Goal: Information Seeking & Learning: Learn about a topic

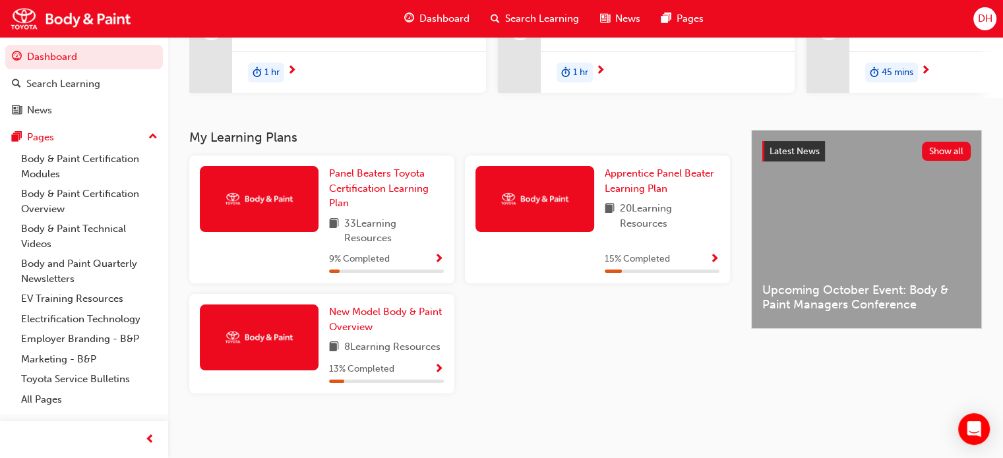
scroll to position [196, 0]
click at [436, 367] on span "Show Progress" at bounding box center [439, 370] width 10 height 12
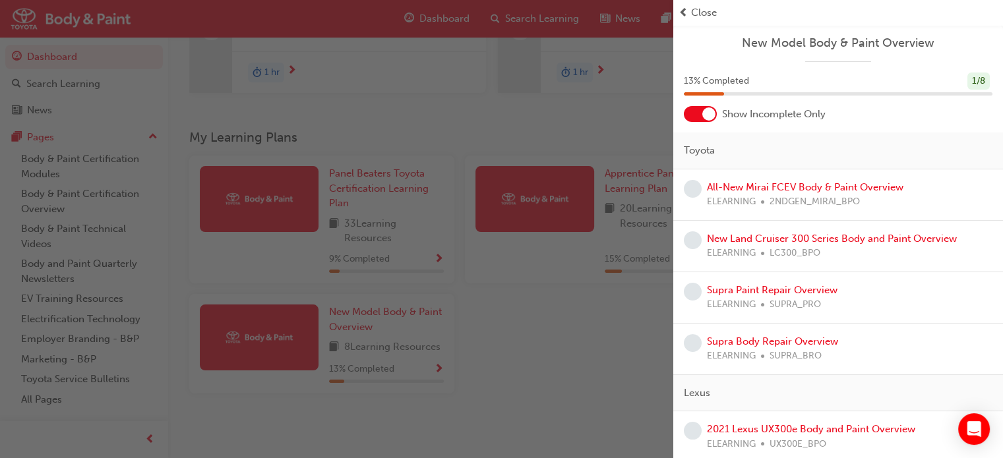
click at [691, 10] on span "Close" at bounding box center [704, 12] width 26 height 15
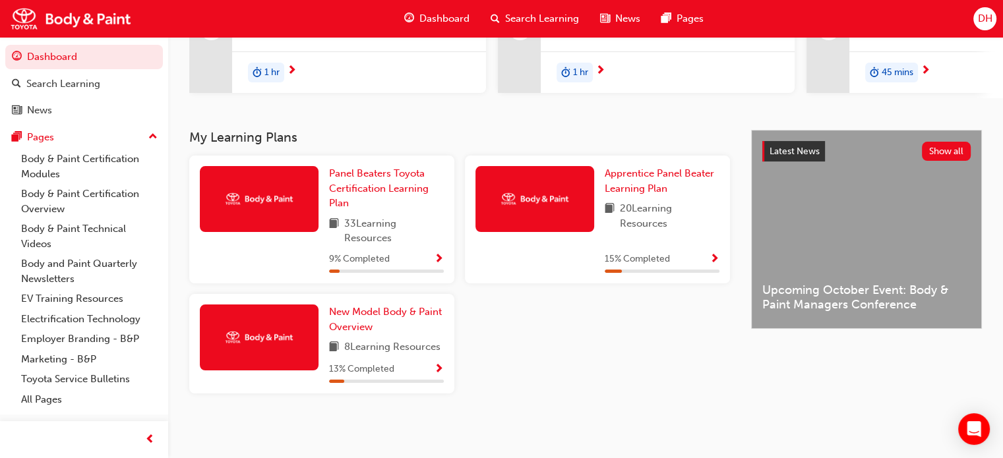
click at [233, 346] on div at bounding box center [259, 338] width 119 height 66
click at [437, 367] on span "Show Progress" at bounding box center [439, 370] width 10 height 12
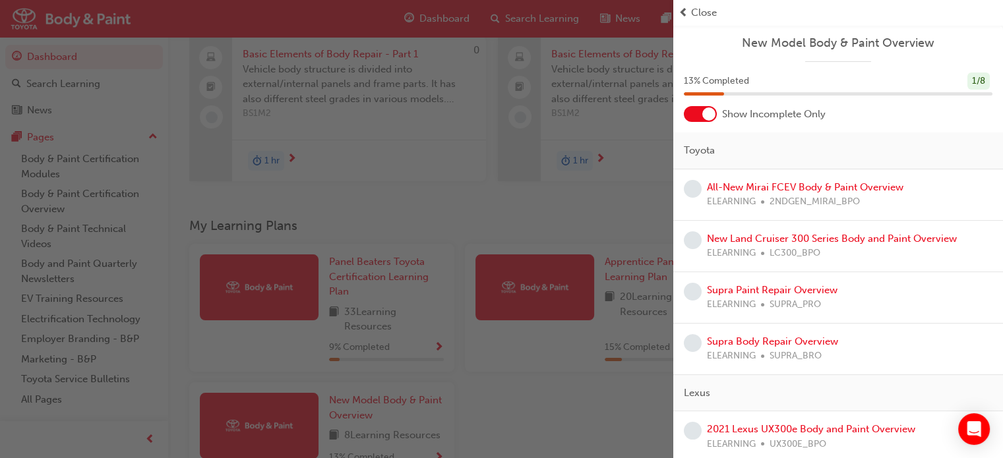
scroll to position [64, 0]
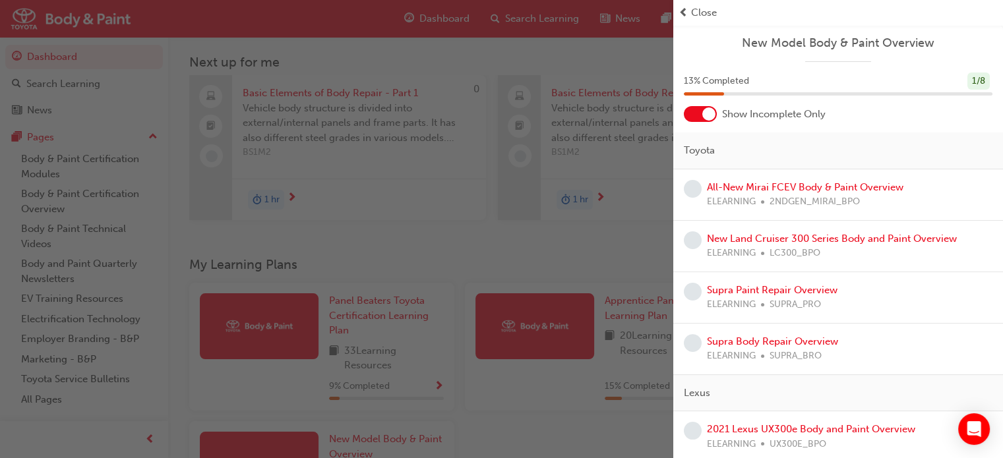
click at [691, 11] on span "Close" at bounding box center [704, 12] width 26 height 15
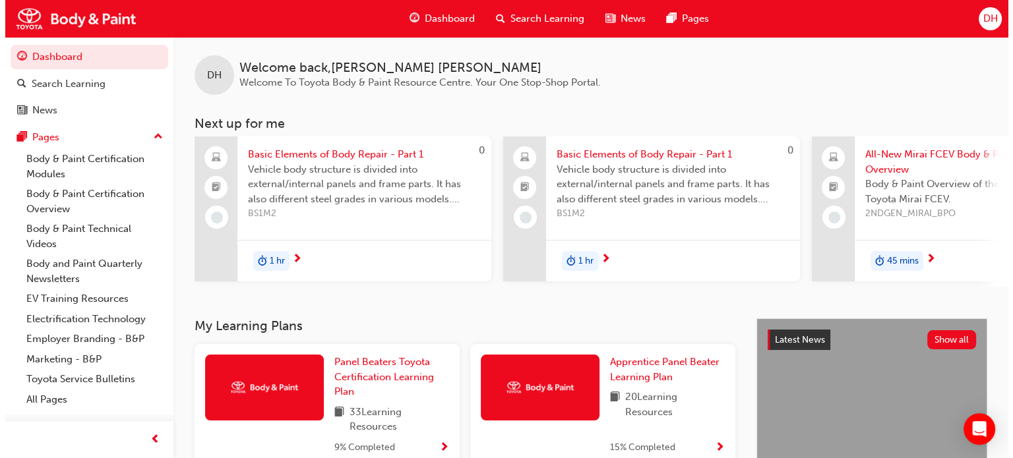
scroll to position [0, 0]
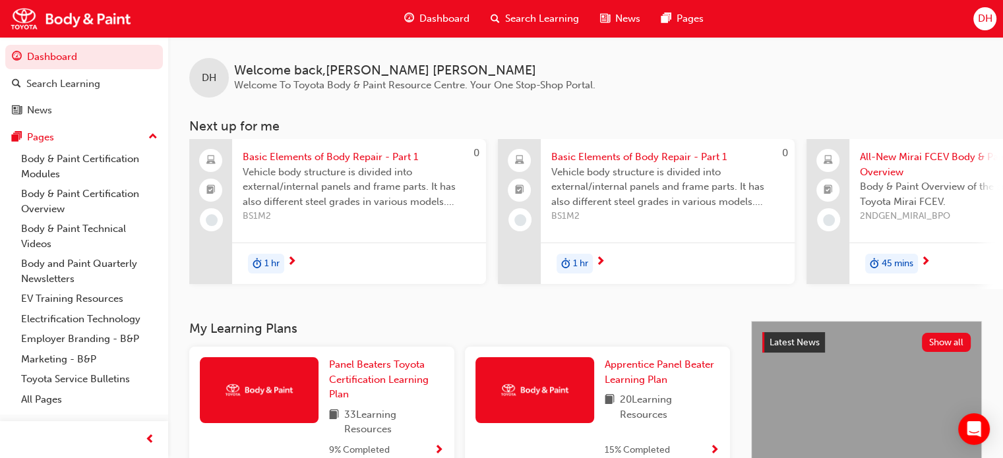
click at [342, 201] on span "Vehicle body structure is divided into external/internal panels and frame parts…" at bounding box center [359, 187] width 233 height 45
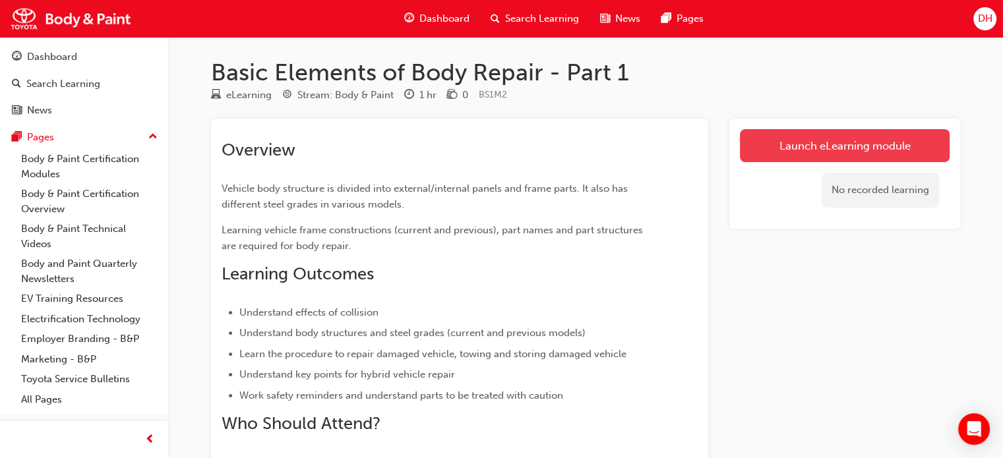
click at [763, 138] on link "Launch eLearning module" at bounding box center [845, 145] width 210 height 33
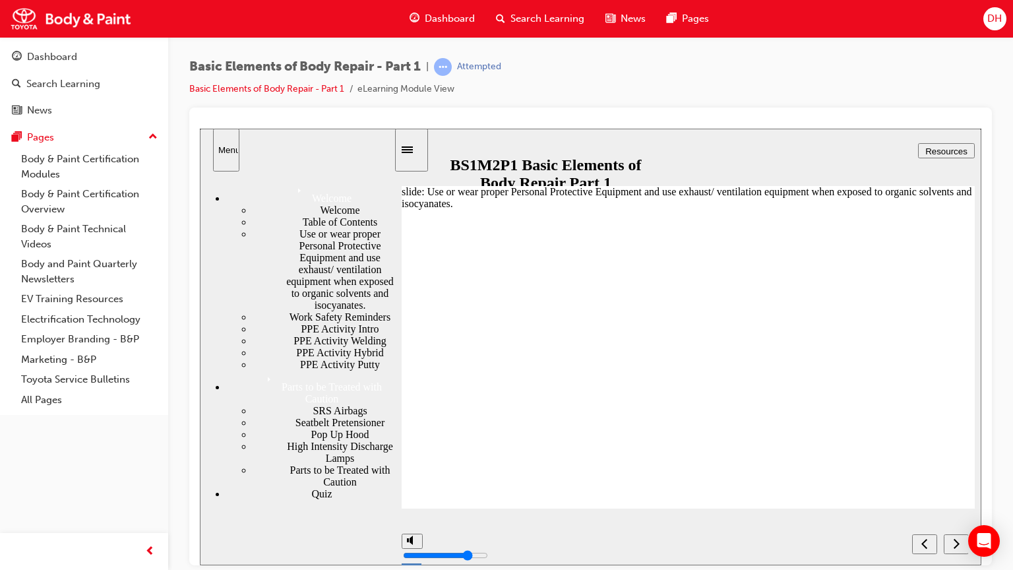
click at [763, 457] on div "next" at bounding box center [956, 544] width 15 height 14
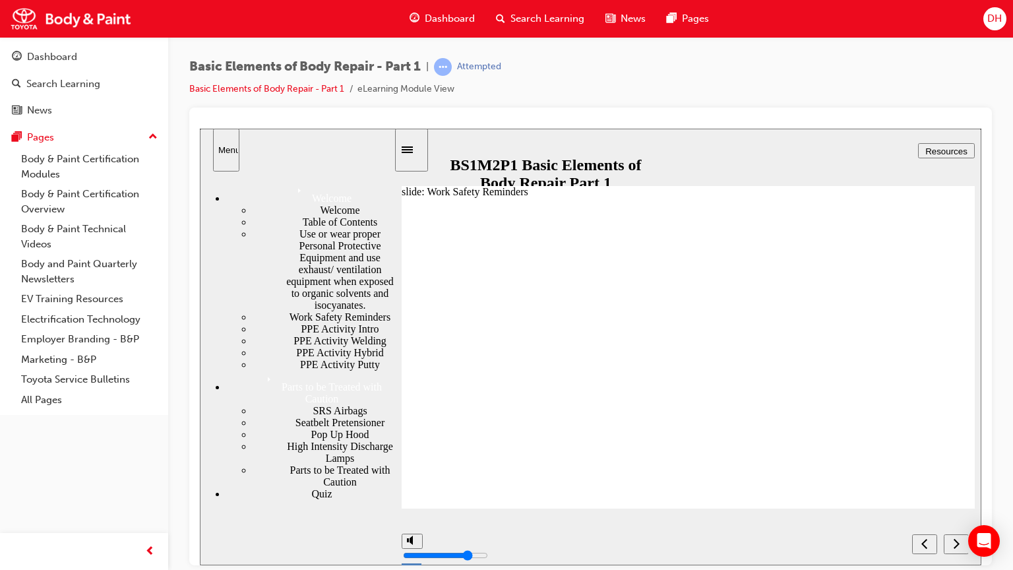
click at [763, 457] on div "next" at bounding box center [956, 544] width 15 height 14
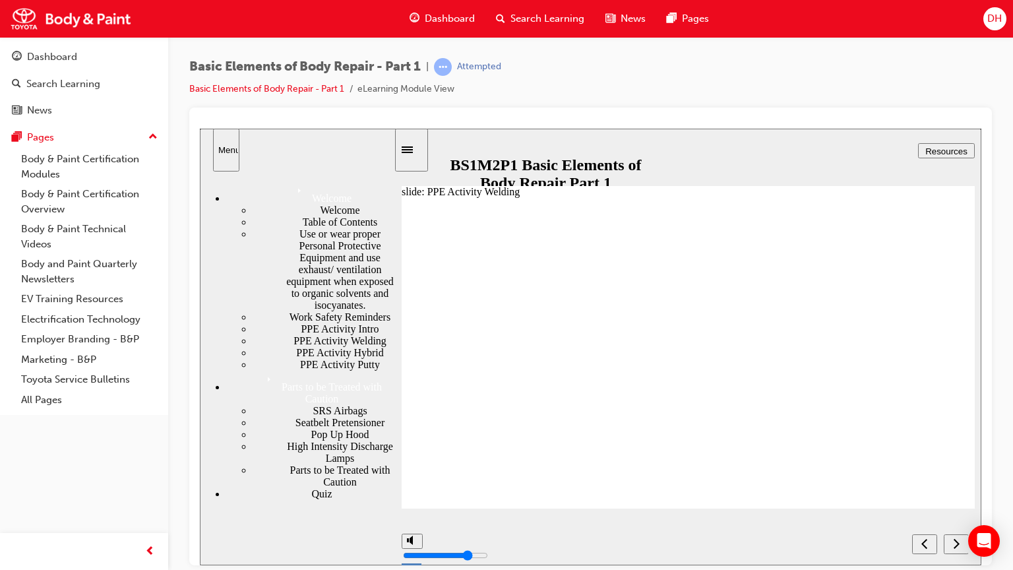
drag, startPoint x: 574, startPoint y: 326, endPoint x: 579, endPoint y: 341, distance: 16.1
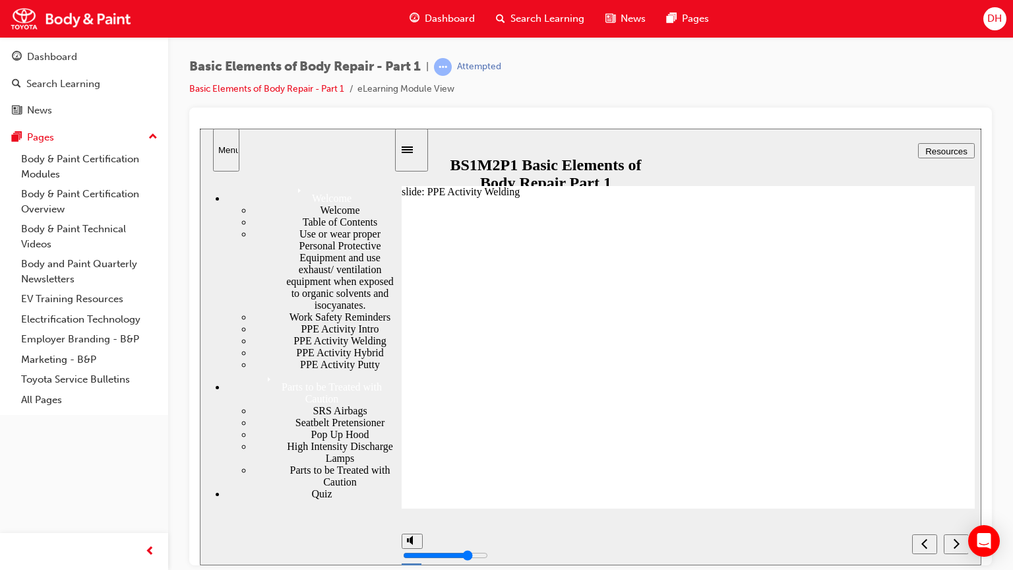
click at [763, 457] on div "next" at bounding box center [956, 544] width 15 height 14
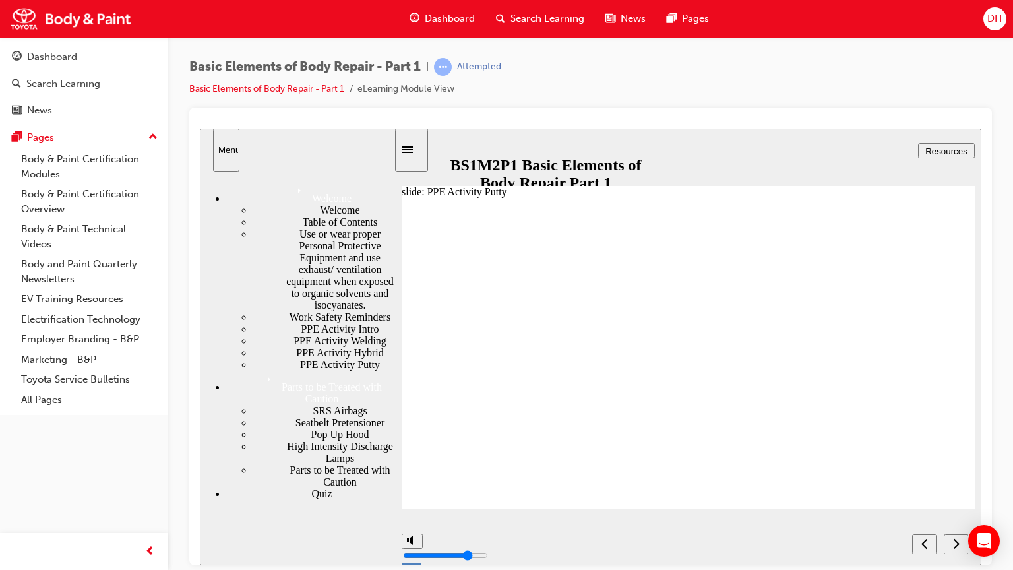
click at [763, 457] on div "next" at bounding box center [956, 544] width 15 height 14
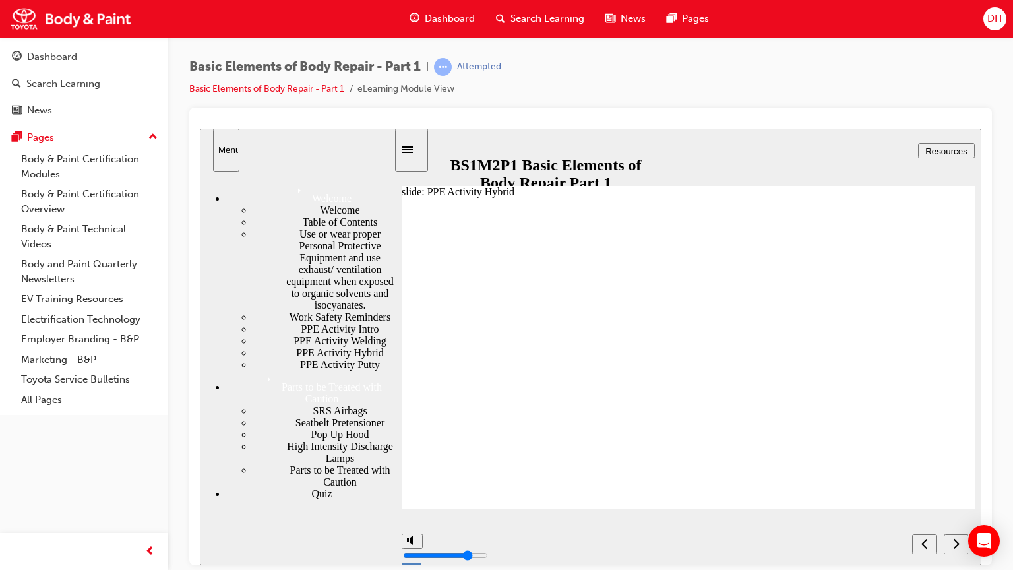
click at [763, 457] on button "next" at bounding box center [955, 543] width 25 height 20
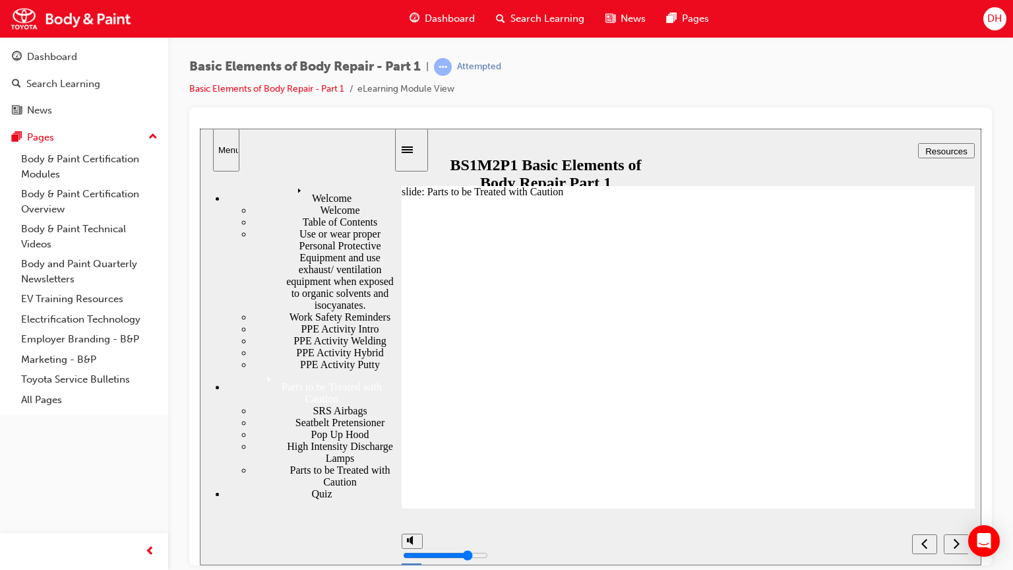
click at [763, 457] on icon "next" at bounding box center [956, 543] width 7 height 12
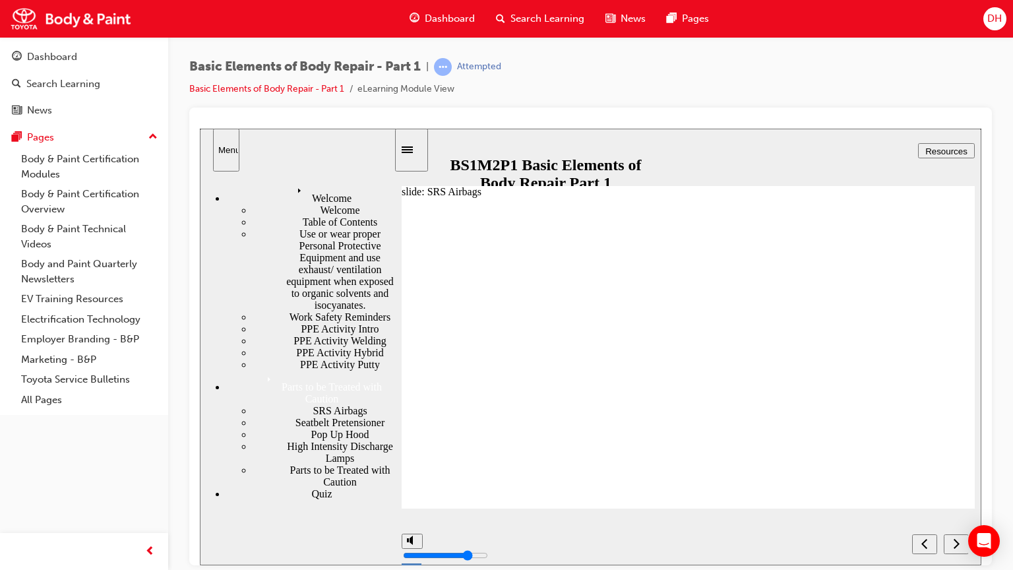
click at [763, 457] on div "Rectangle 1 Back Window Curtain Airbag A Back Window Curtain Shield Airbag is m…" at bounding box center [687, 358] width 573 height 322
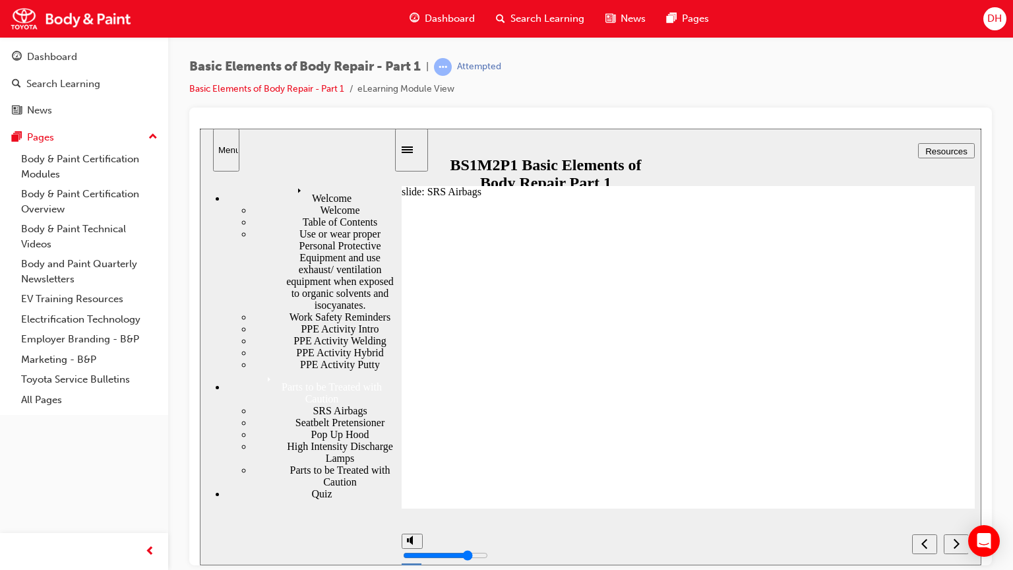
click at [763, 457] on icon "next" at bounding box center [956, 543] width 7 height 12
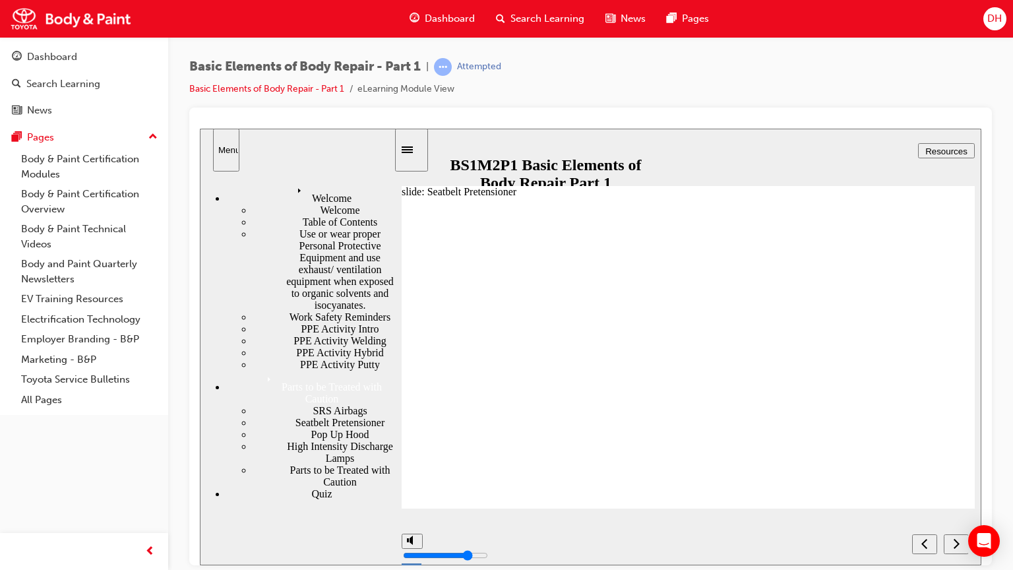
click at [763, 457] on icon "next" at bounding box center [956, 543] width 7 height 12
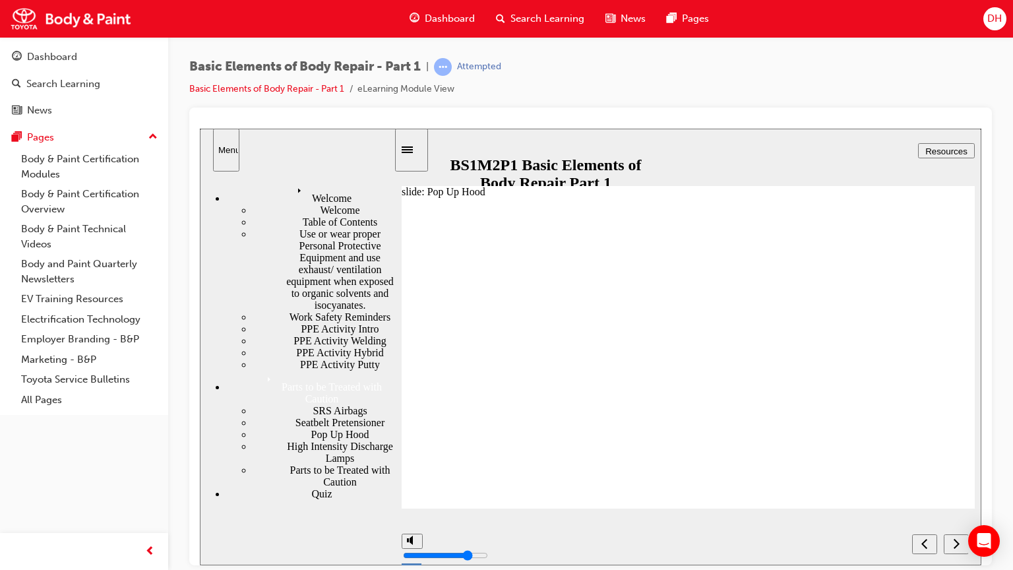
click at [763, 457] on div "Open Intercom Messenger" at bounding box center [983, 540] width 35 height 35
click at [763, 457] on div "next" at bounding box center [956, 544] width 15 height 14
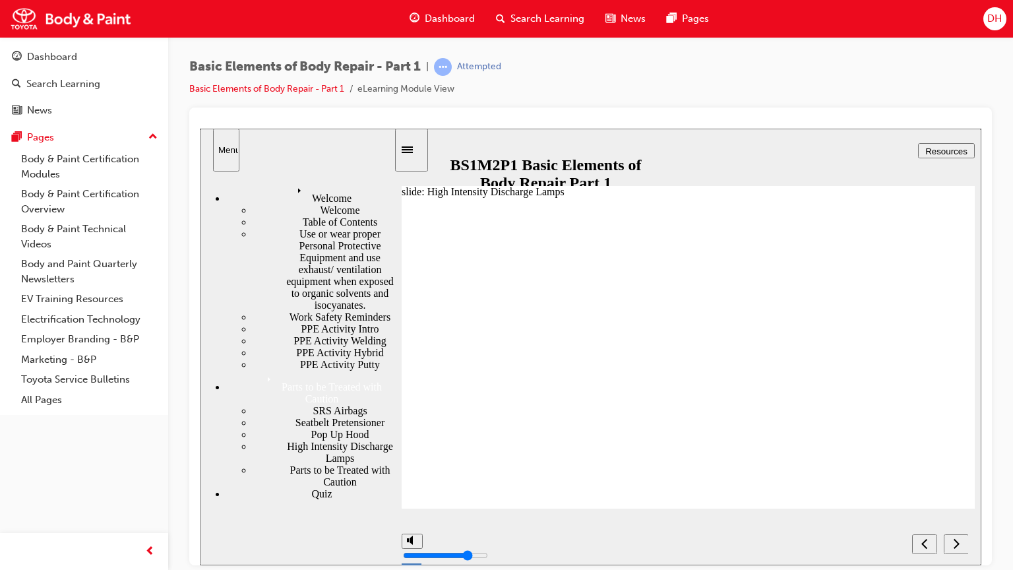
click at [763, 457] on icon "next" at bounding box center [956, 543] width 7 height 12
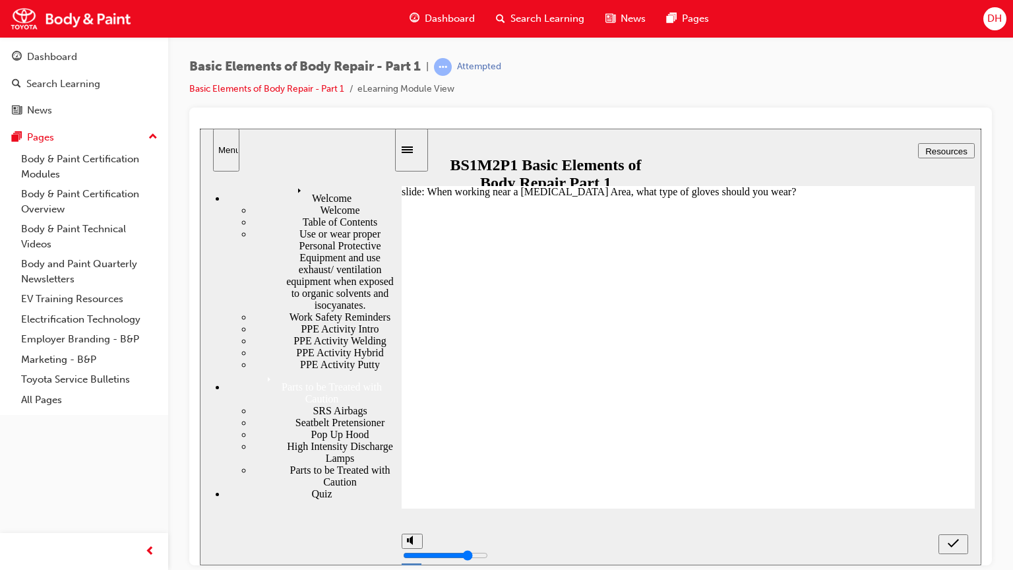
radio input "true"
click at [763, 457] on div "submit" at bounding box center [952, 544] width 19 height 14
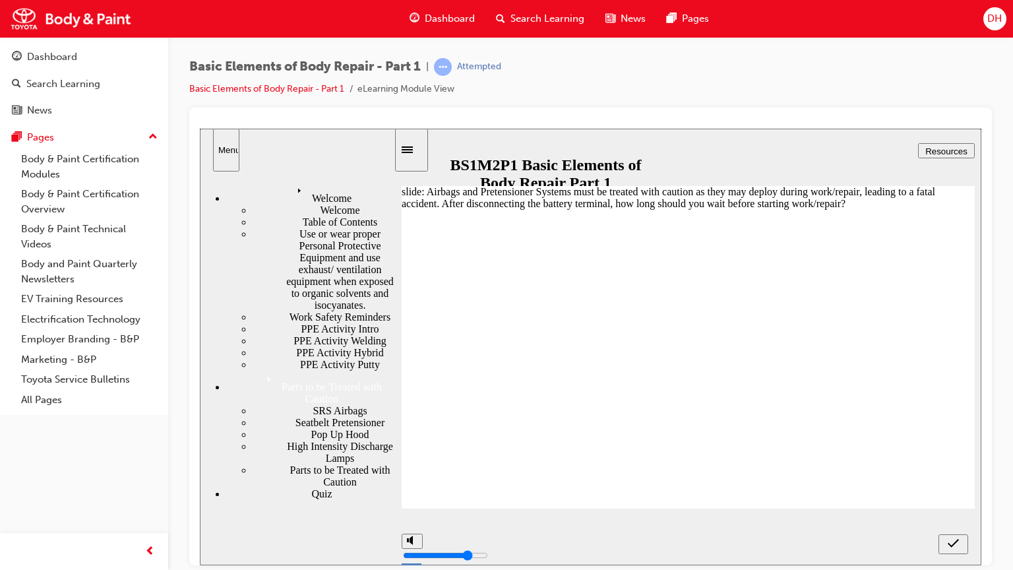
radio input "true"
click at [763, 457] on icon "submit" at bounding box center [952, 543] width 11 height 12
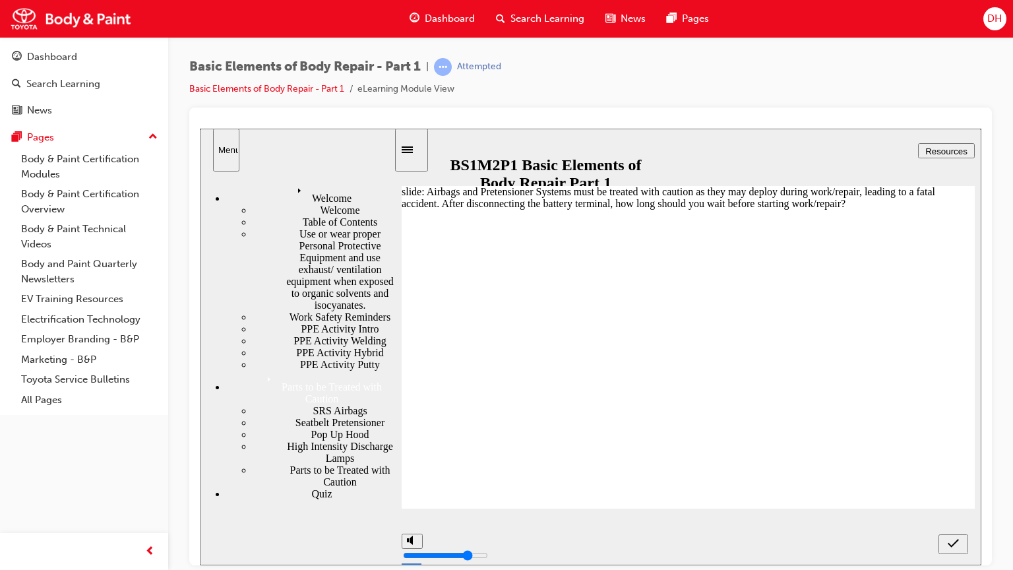
radio input "true"
click at [763, 457] on div "submit" at bounding box center [952, 544] width 19 height 14
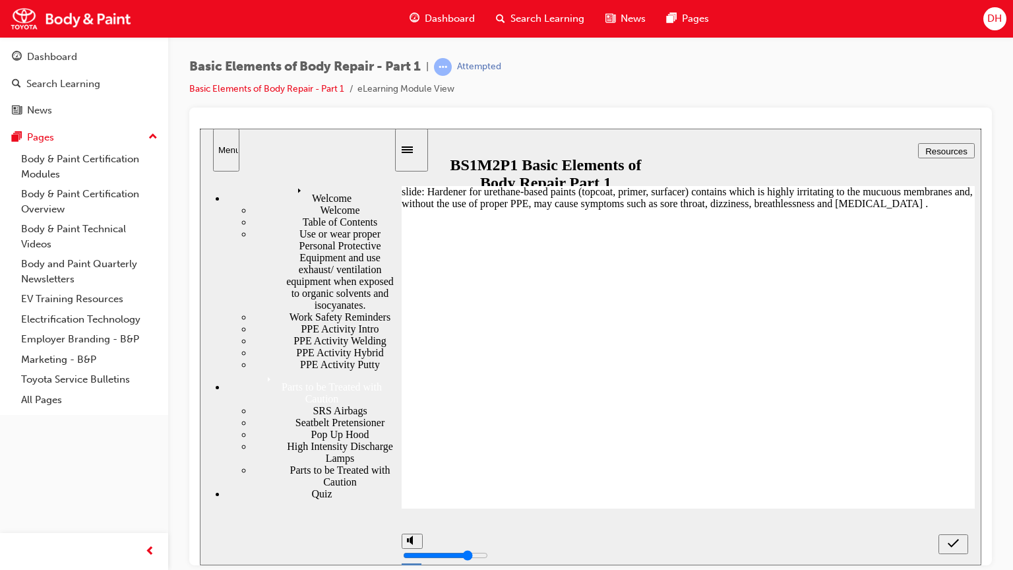
radio input "true"
click at [763, 457] on div "submit" at bounding box center [952, 544] width 19 height 14
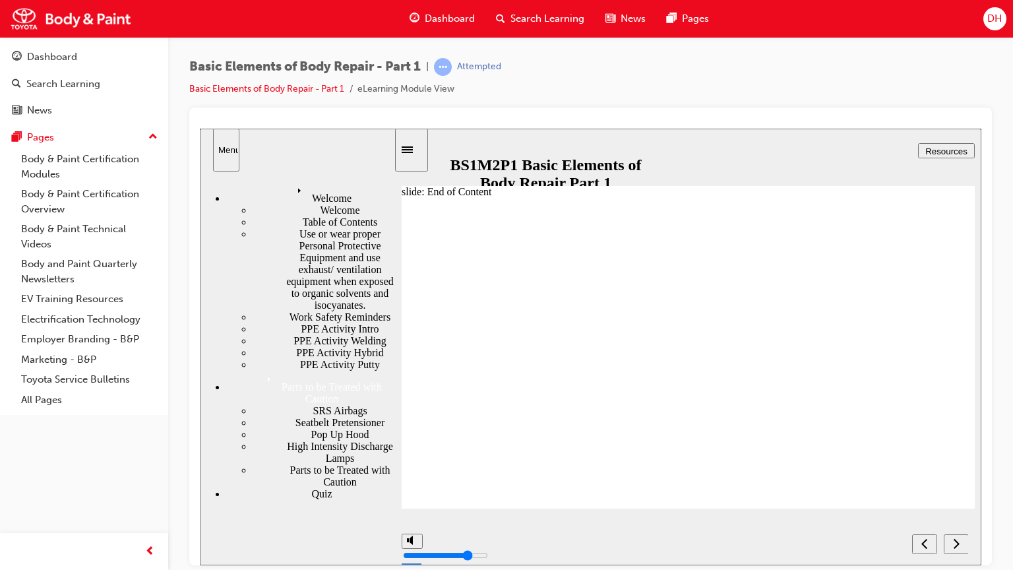
click at [763, 457] on div "next" at bounding box center [956, 544] width 15 height 14
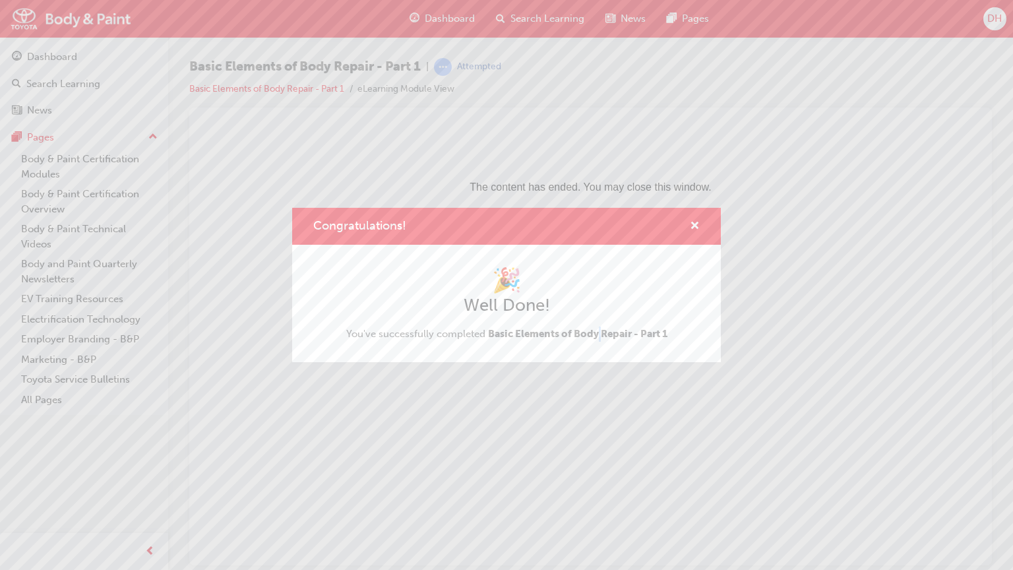
click at [601, 324] on div "🎉 Well Done! You've successfully completed Basic Elements of Body Repair - Part…" at bounding box center [506, 303] width 321 height 75
click at [698, 221] on span "cross-icon" at bounding box center [695, 227] width 10 height 12
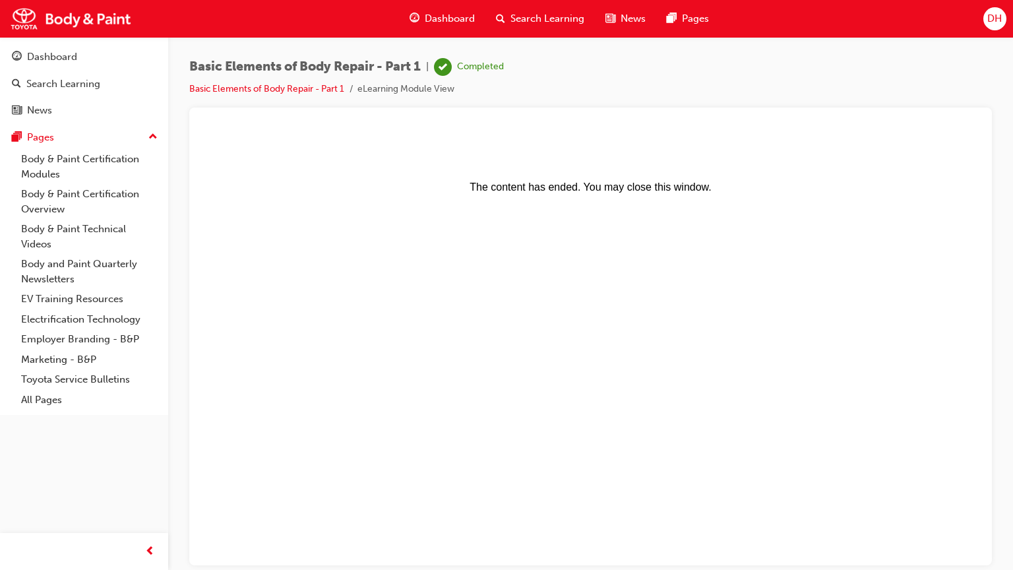
click at [444, 13] on span "Dashboard" at bounding box center [450, 18] width 50 height 15
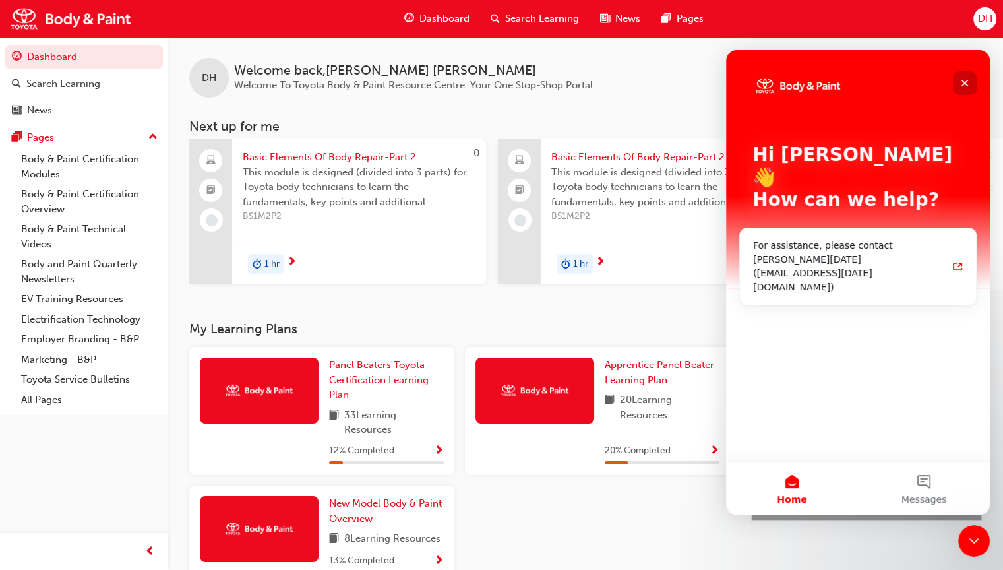
click at [763, 89] on div "Close" at bounding box center [965, 83] width 24 height 24
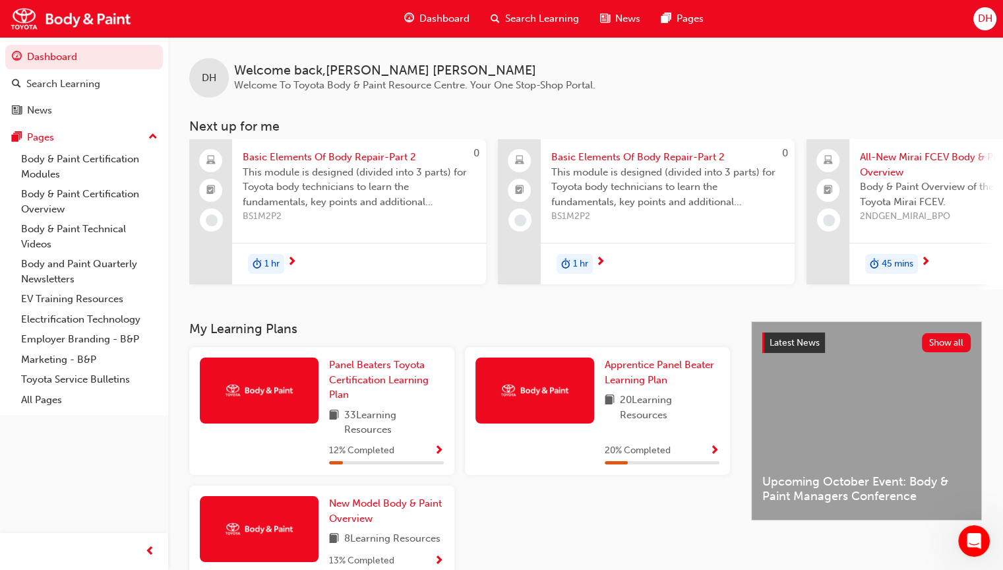
click at [417, 227] on div "Basic Elements Of Body Repair-Part 2 This module is designed (divided into 3 pa…" at bounding box center [359, 183] width 254 height 89
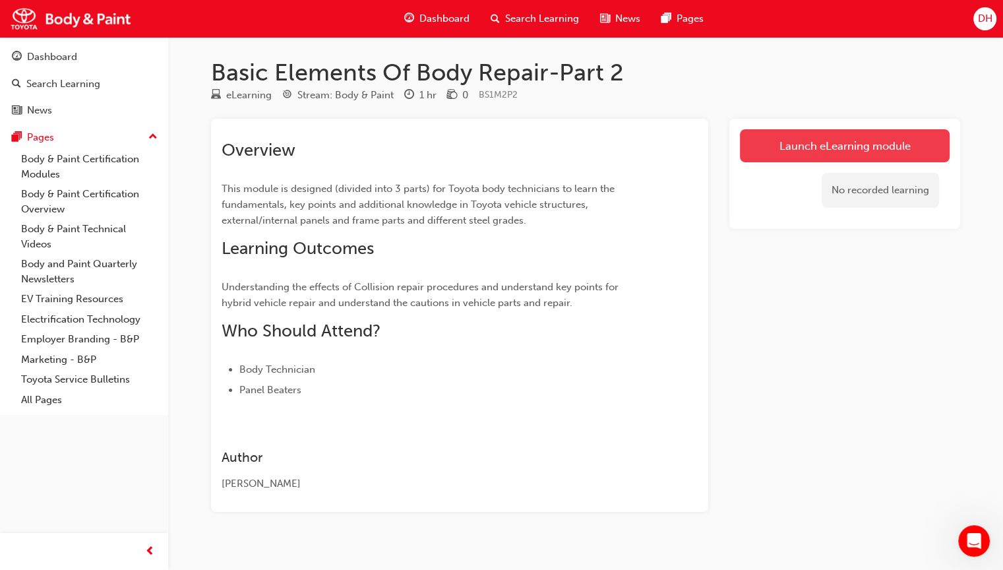
click at [763, 145] on link "Launch eLearning module" at bounding box center [845, 145] width 210 height 33
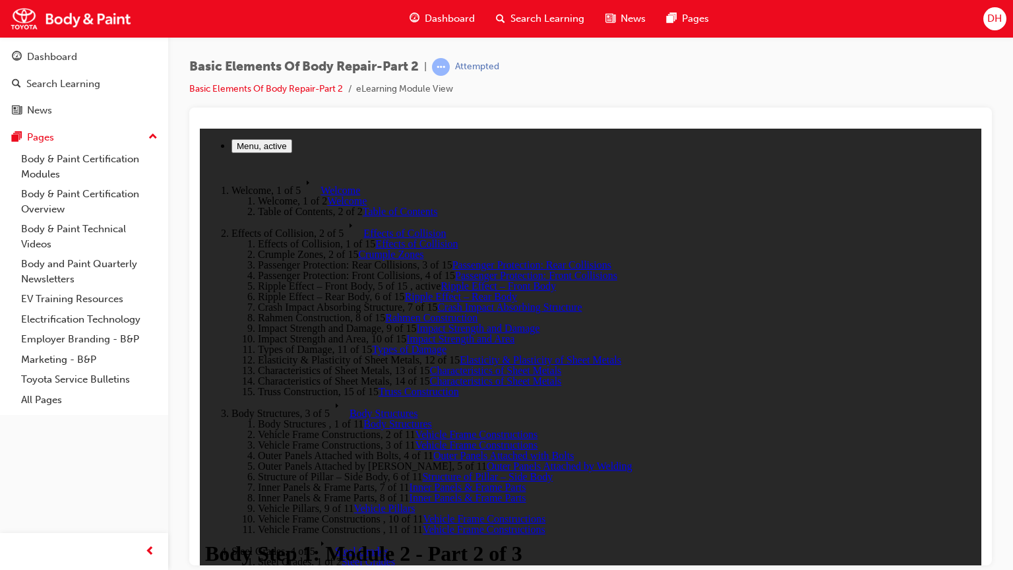
drag, startPoint x: 588, startPoint y: 389, endPoint x: 635, endPoint y: 399, distance: 48.6
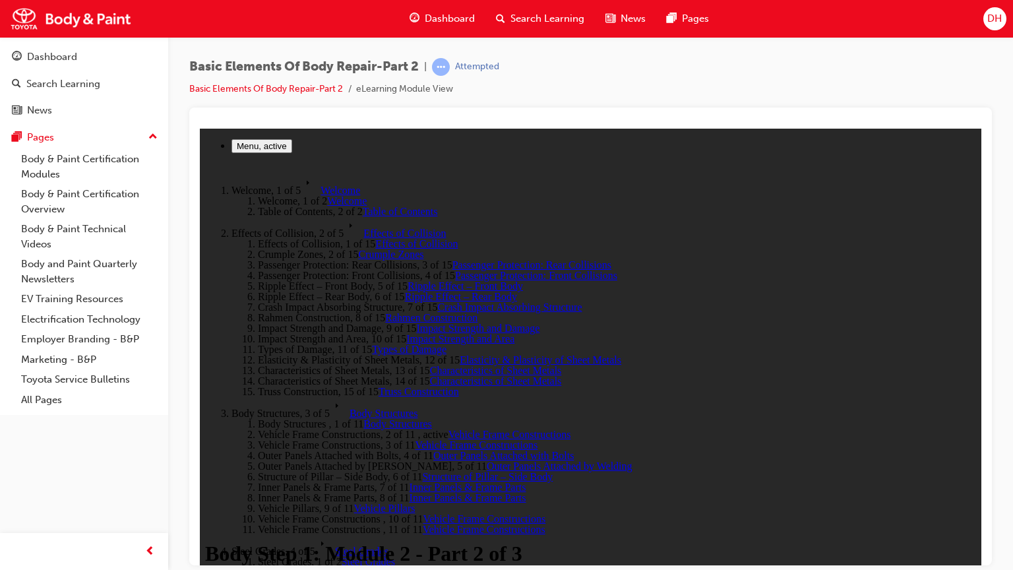
click at [708, 457] on div "Basic Elements Of Body Repair-Part 2 | Attempted Basic Elements Of Body Repair-…" at bounding box center [506, 285] width 1013 height 570
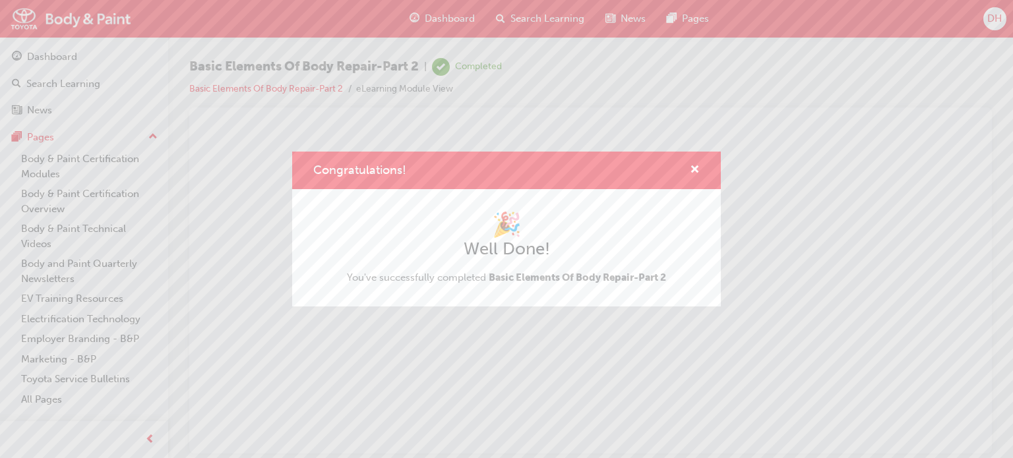
click at [701, 165] on div "Congratulations!" at bounding box center [506, 171] width 428 height 38
click at [690, 165] on span "cross-icon" at bounding box center [695, 171] width 10 height 12
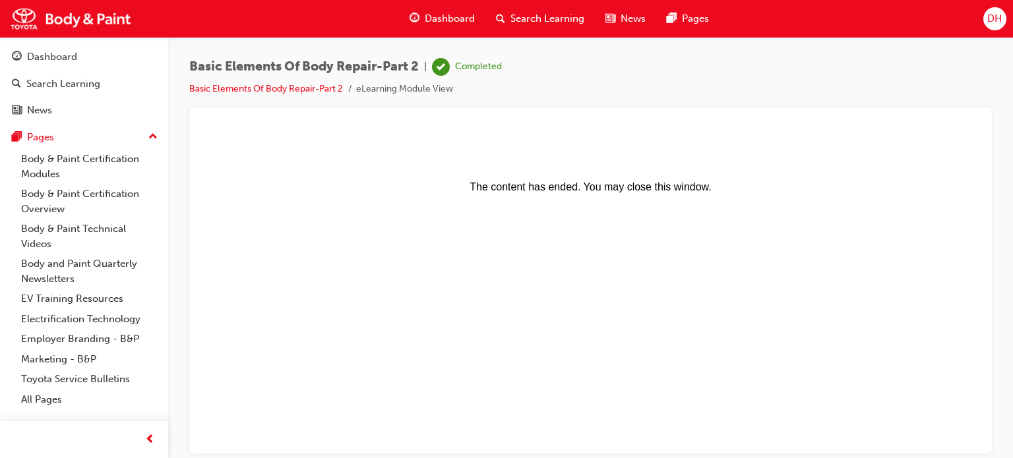
click at [424, 16] on div "Dashboard" at bounding box center [442, 18] width 86 height 27
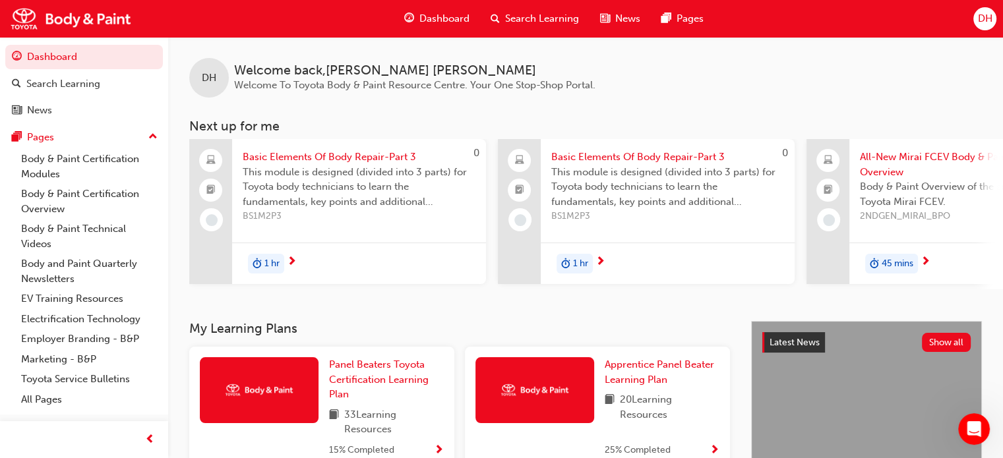
click at [311, 216] on span "BS1M2P3" at bounding box center [359, 216] width 233 height 15
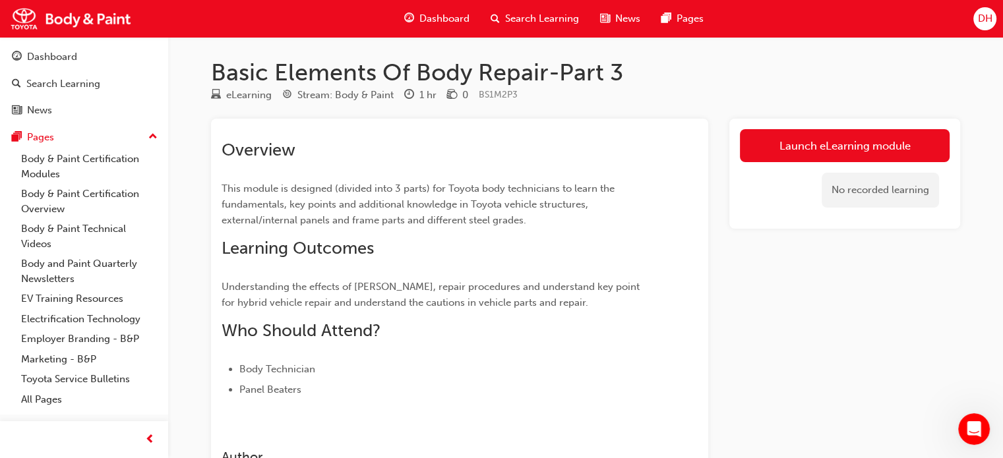
click at [763, 154] on link "Launch eLearning module" at bounding box center [845, 145] width 210 height 33
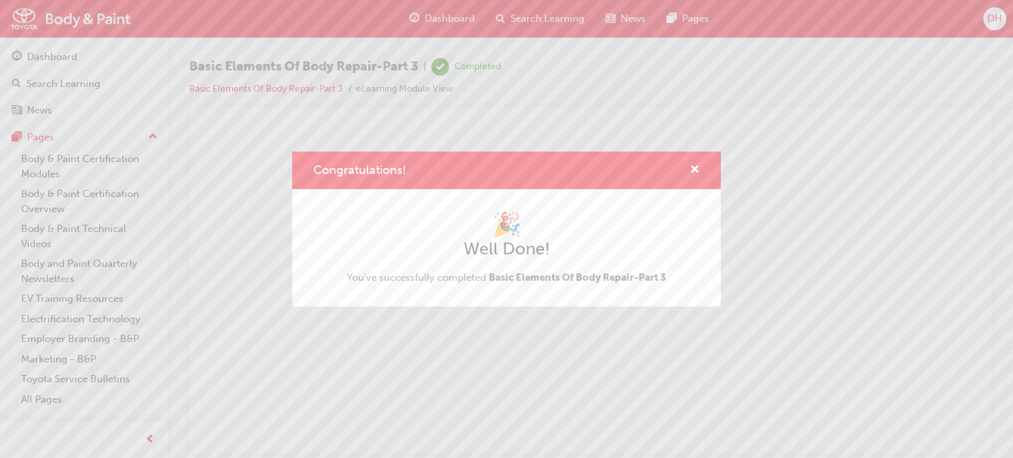
click at [688, 166] on div "Congratulations!" at bounding box center [689, 170] width 20 height 16
click at [691, 173] on span "cross-icon" at bounding box center [695, 171] width 10 height 12
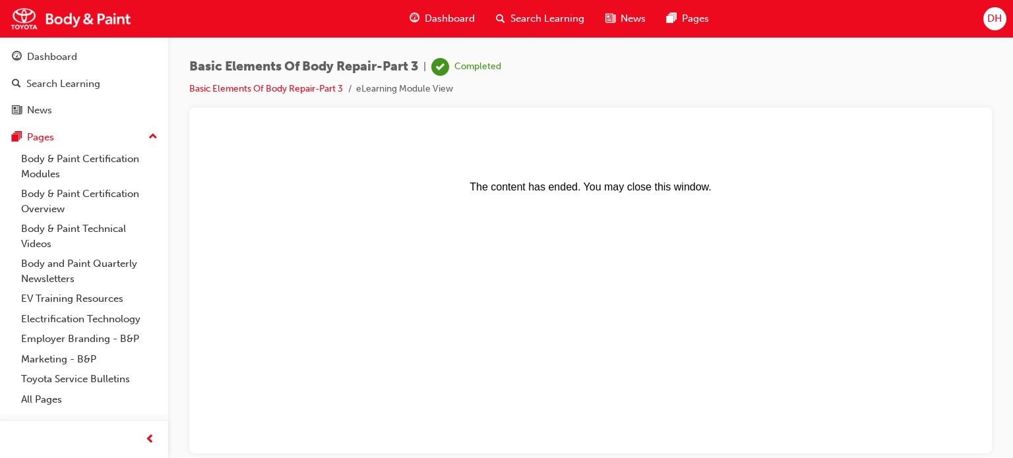
click at [459, 20] on span "Dashboard" at bounding box center [450, 18] width 50 height 15
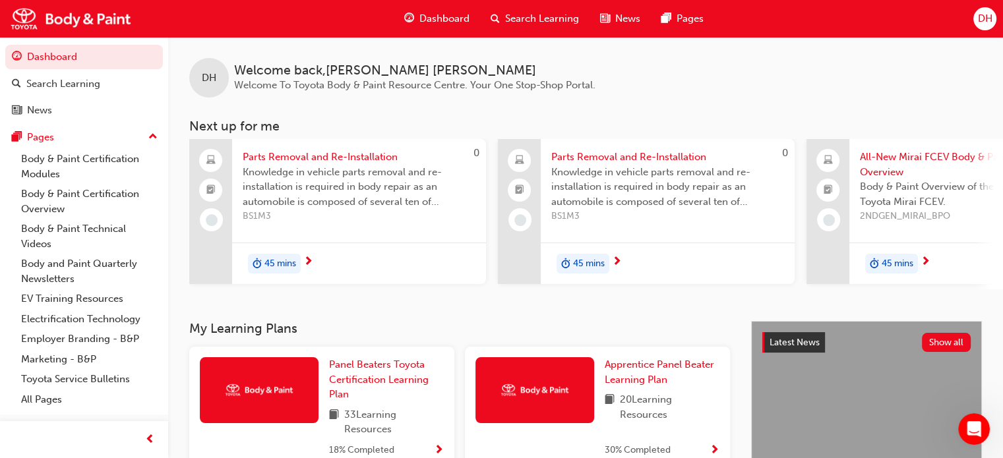
click at [405, 213] on span "BS1M3" at bounding box center [359, 216] width 233 height 15
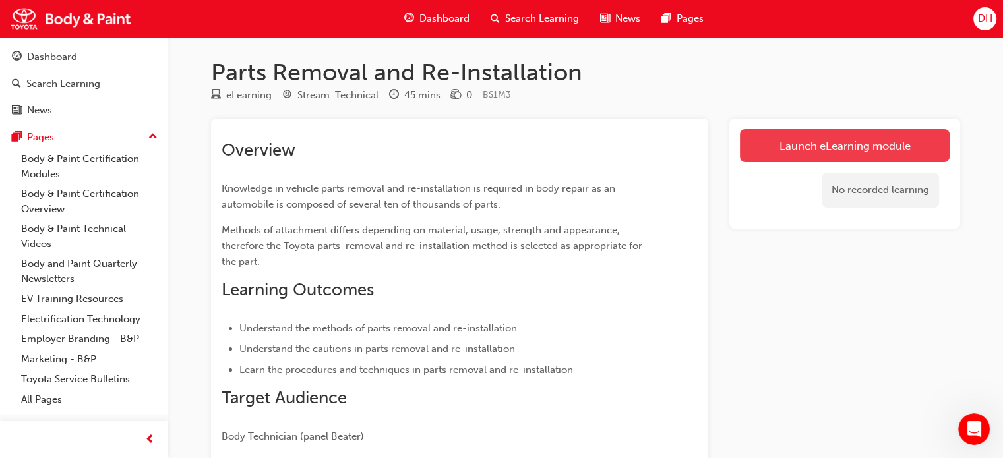
click at [763, 136] on link "Launch eLearning module" at bounding box center [845, 145] width 210 height 33
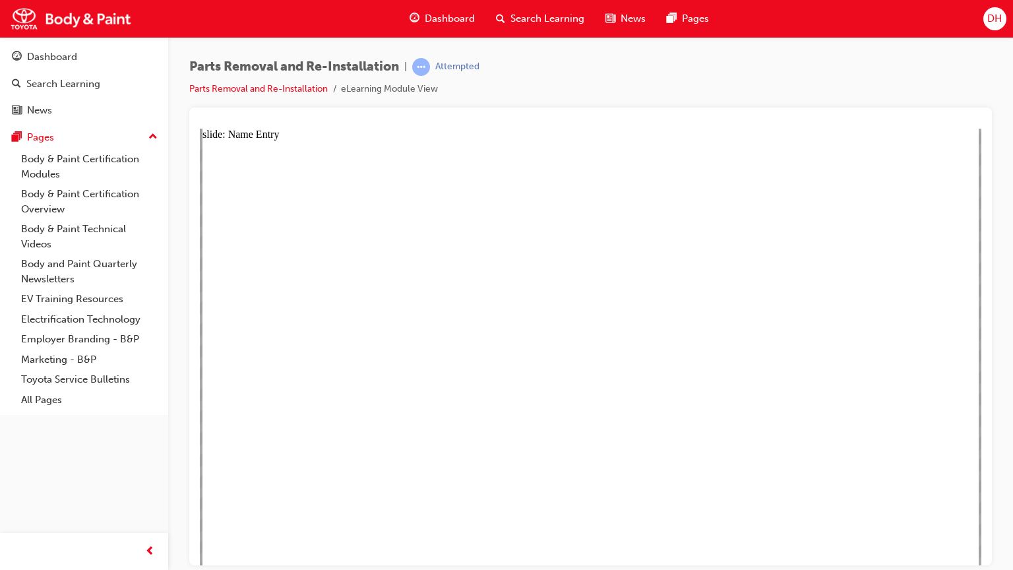
type textarea "D"
type textarea "Dy"
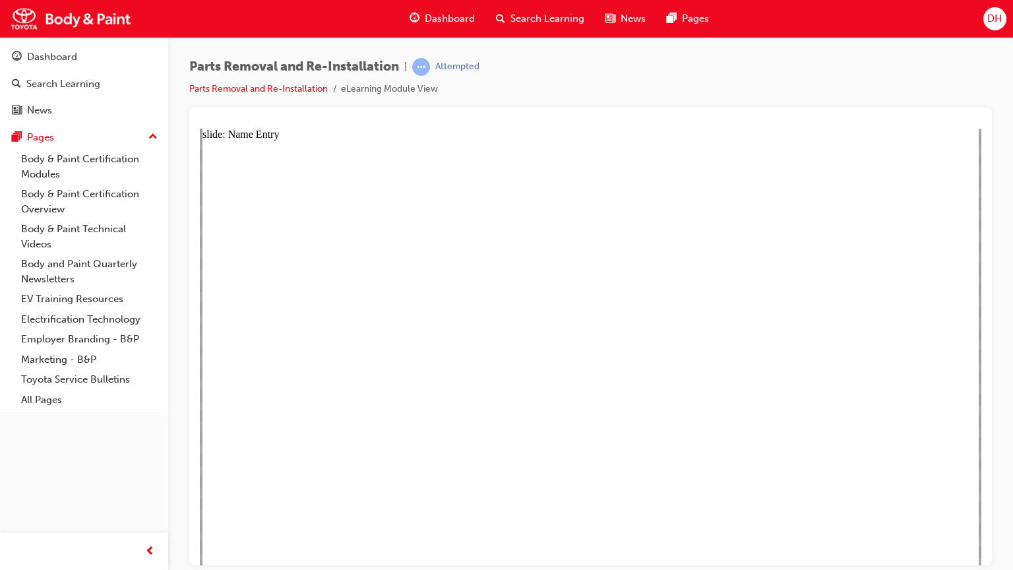
type textarea "Dyl"
type textarea "Dyla"
type textarea "[PERSON_NAME]"
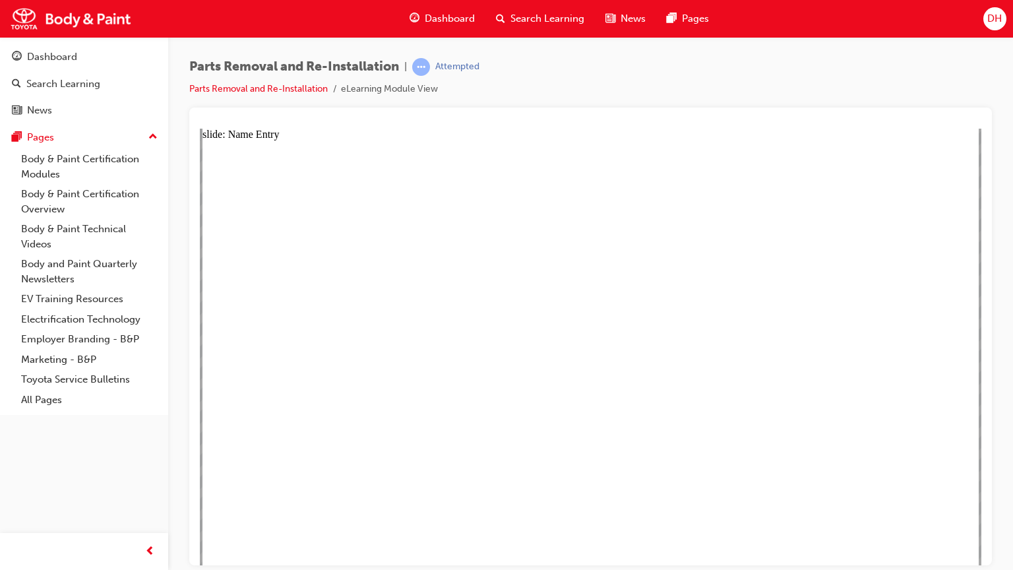
type textarea "[PERSON_NAME]"
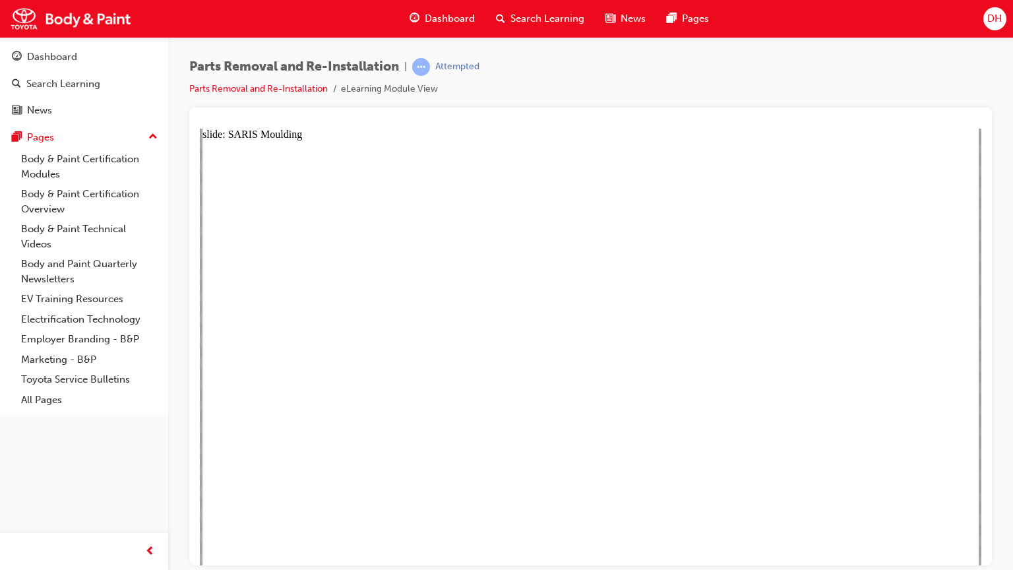
scroll to position [2660, 0]
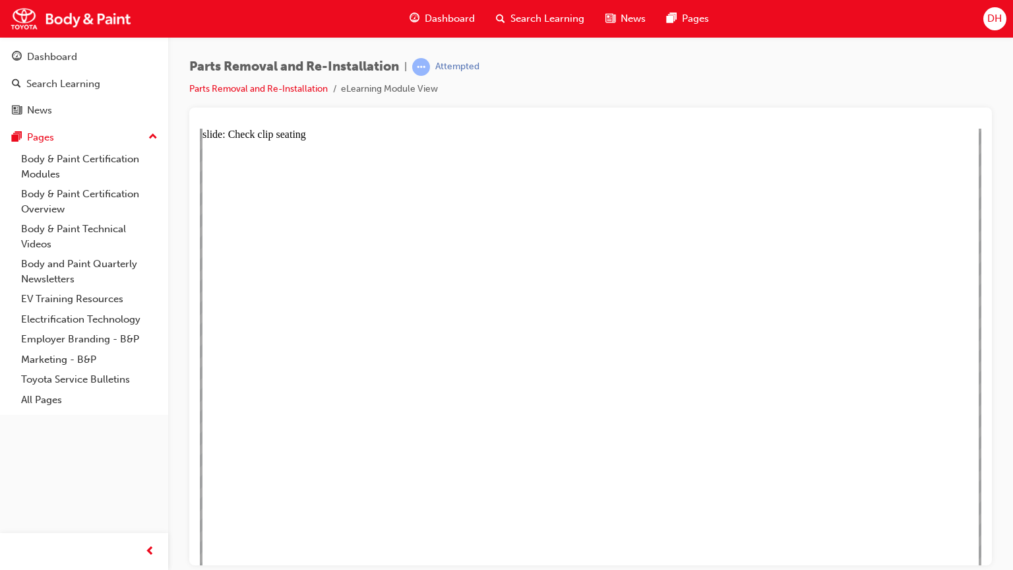
type input "1"
drag, startPoint x: 630, startPoint y: 476, endPoint x: 480, endPoint y: 448, distance: 152.9
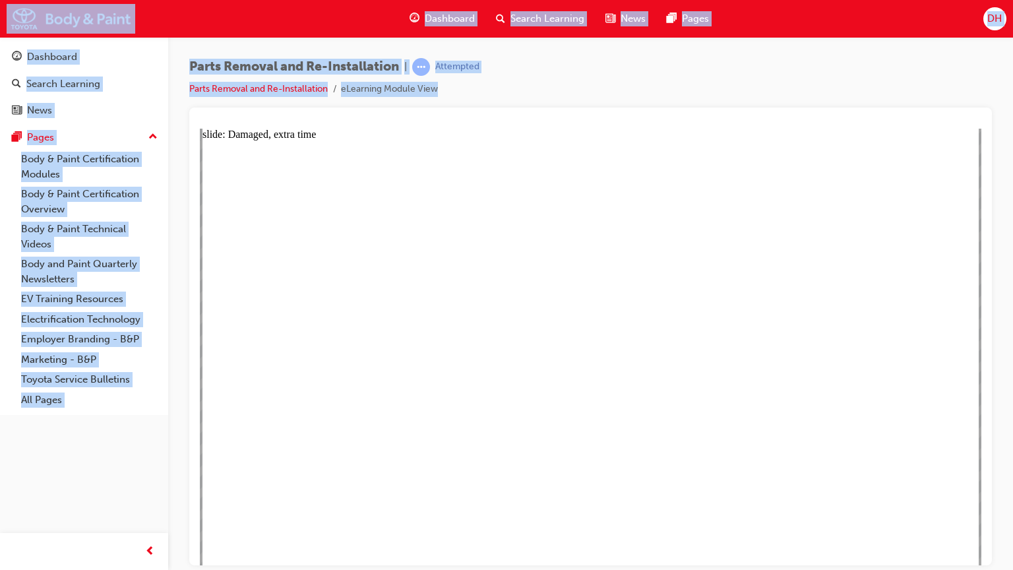
drag, startPoint x: 200, startPoint y: 128, endPoint x: 783, endPoint y: 556, distance: 723.4
click at [502, 0] on div "Dashboard Search Learning News Pages DH" at bounding box center [506, 19] width 1013 height 38
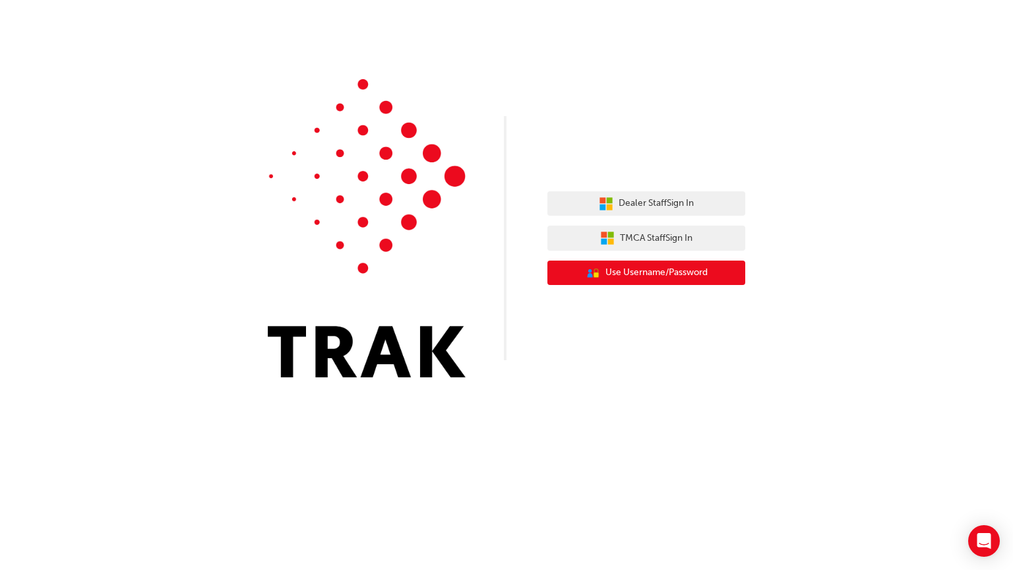
click at [691, 272] on span "Use Username/Password" at bounding box center [656, 272] width 102 height 15
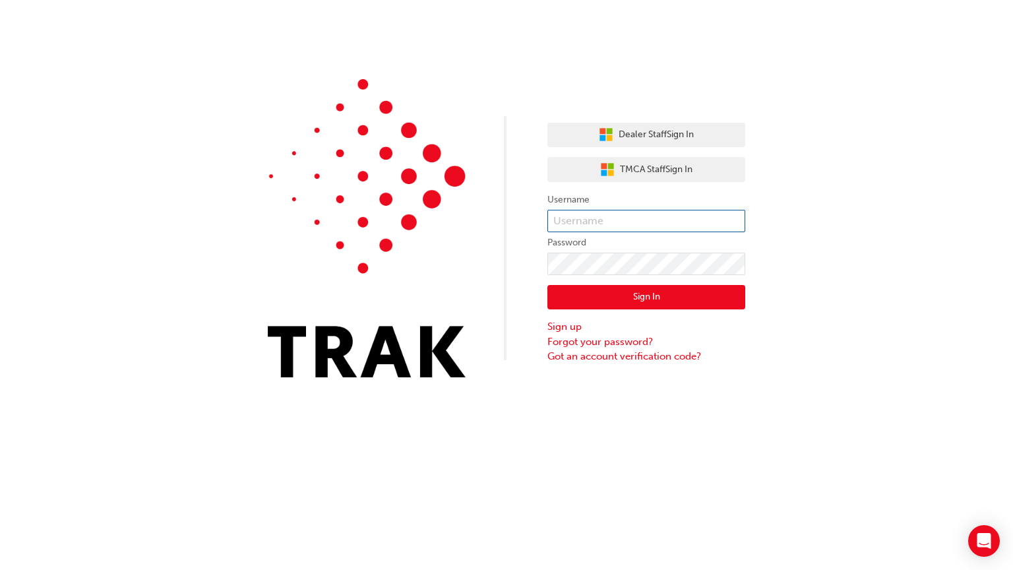
click at [650, 216] on input "text" at bounding box center [646, 221] width 198 height 22
type input "Dylan.hansen@jacobgroup.org"
click at [700, 298] on button "Sign In" at bounding box center [646, 297] width 198 height 25
